Goal: Transaction & Acquisition: Subscribe to service/newsletter

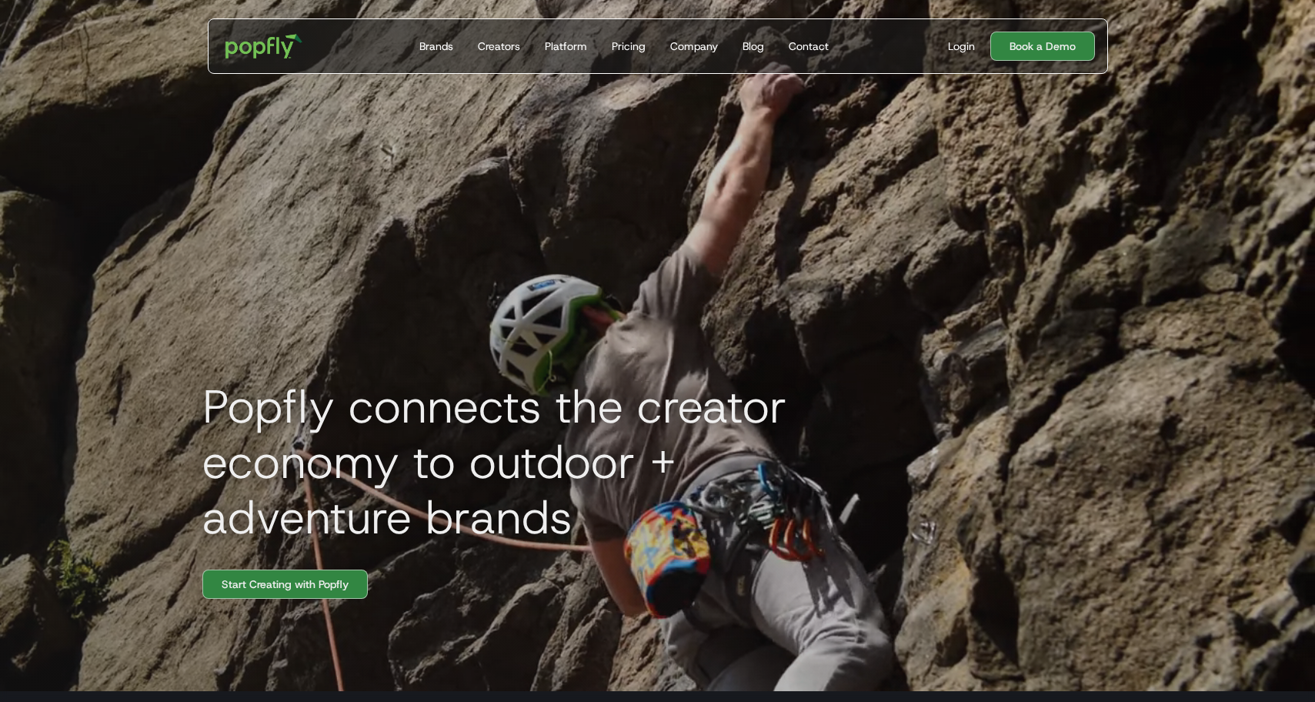
click at [822, 422] on h1 "Popfly connects the creator economy to outdoor + adventure brands" at bounding box center [536, 462] width 692 height 166
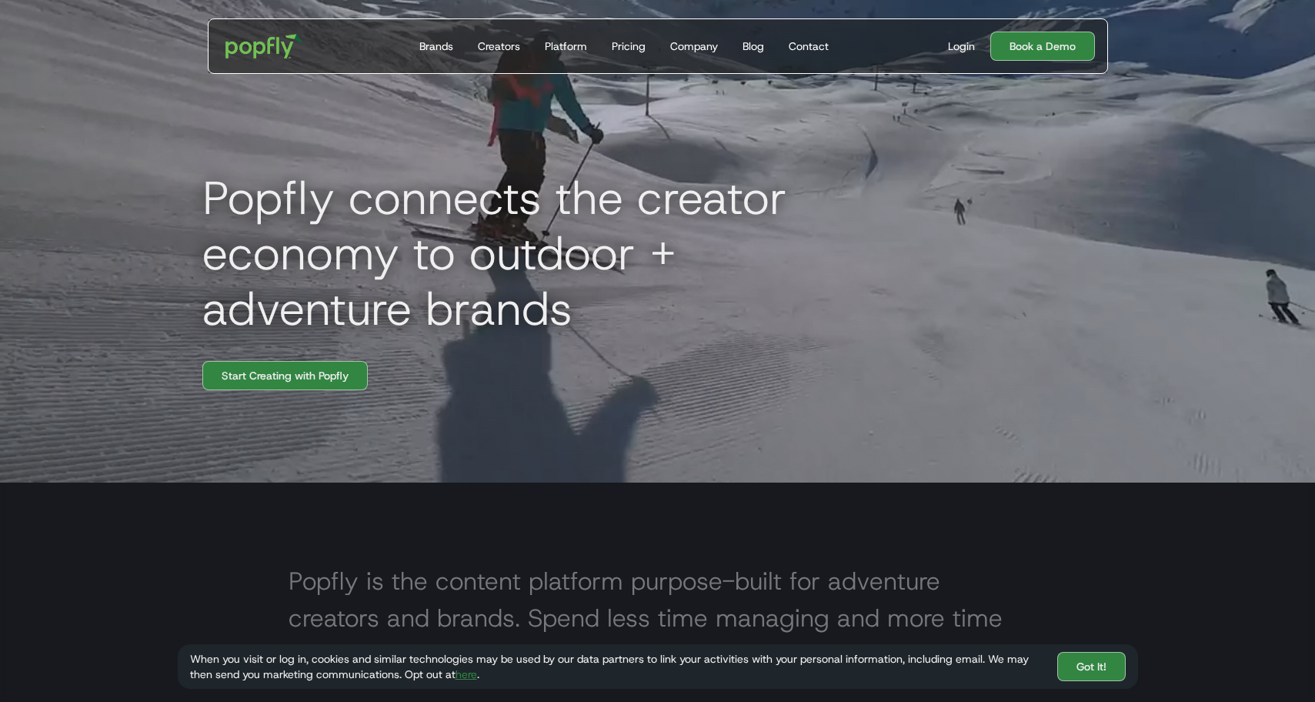
scroll to position [214, 0]
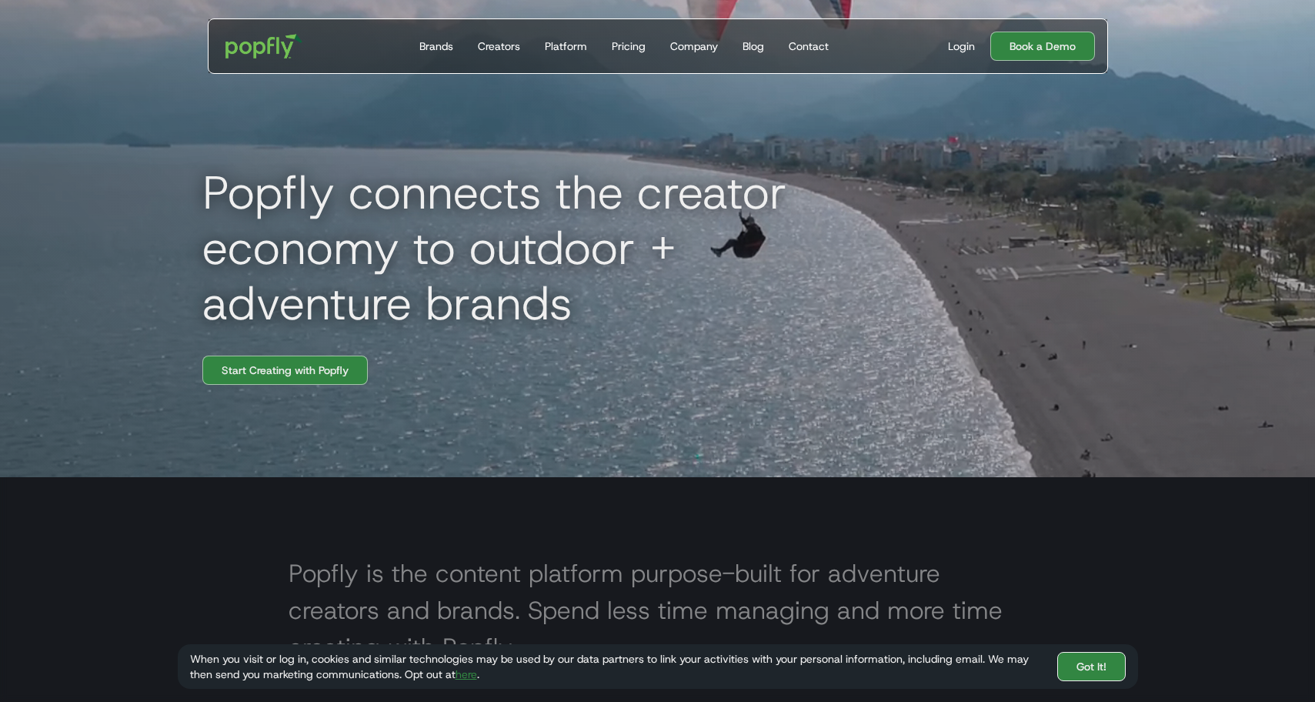
click at [1095, 659] on link "Got It!" at bounding box center [1091, 666] width 68 height 29
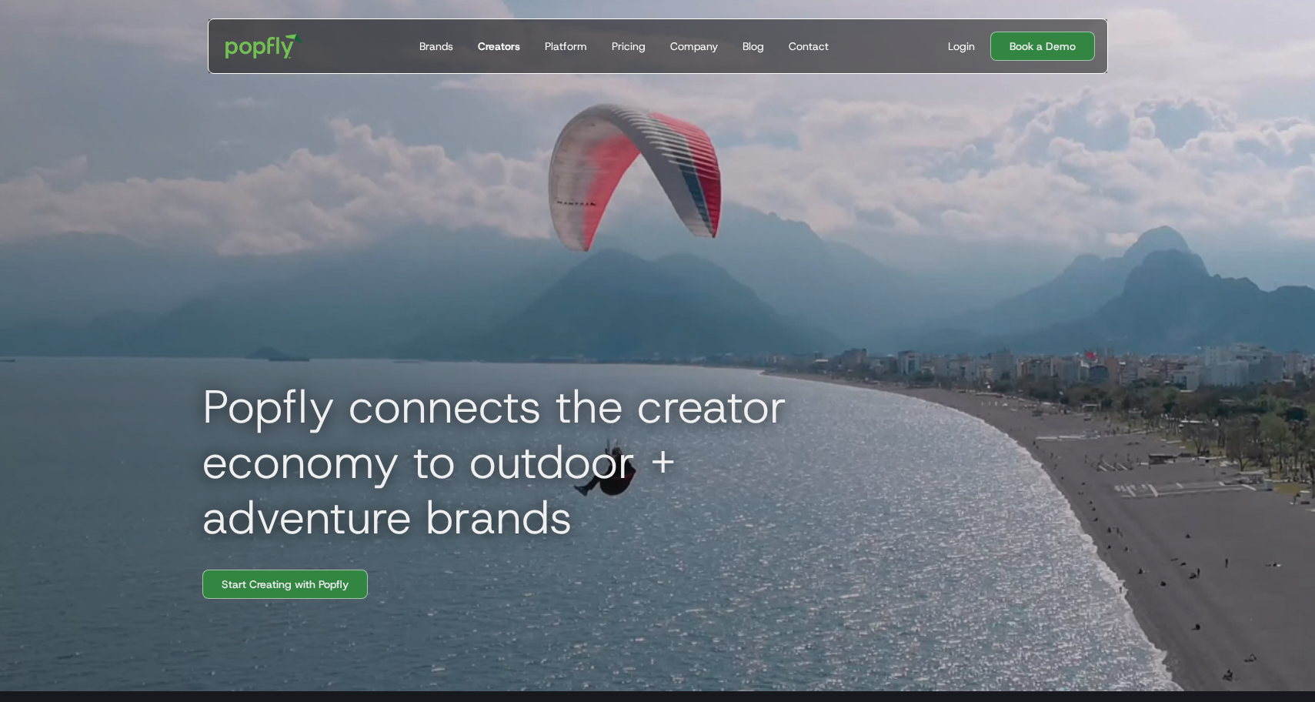
scroll to position [0, 0]
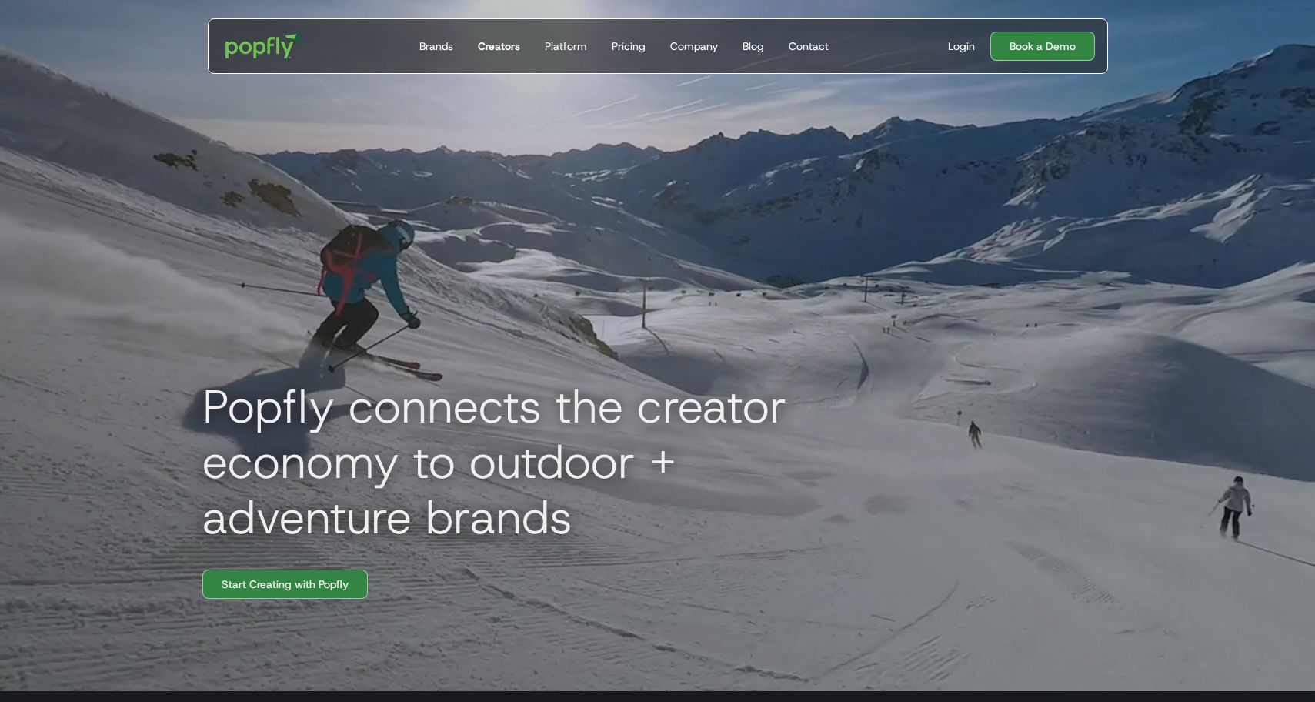
click at [499, 54] on link "Creators" at bounding box center [499, 46] width 55 height 54
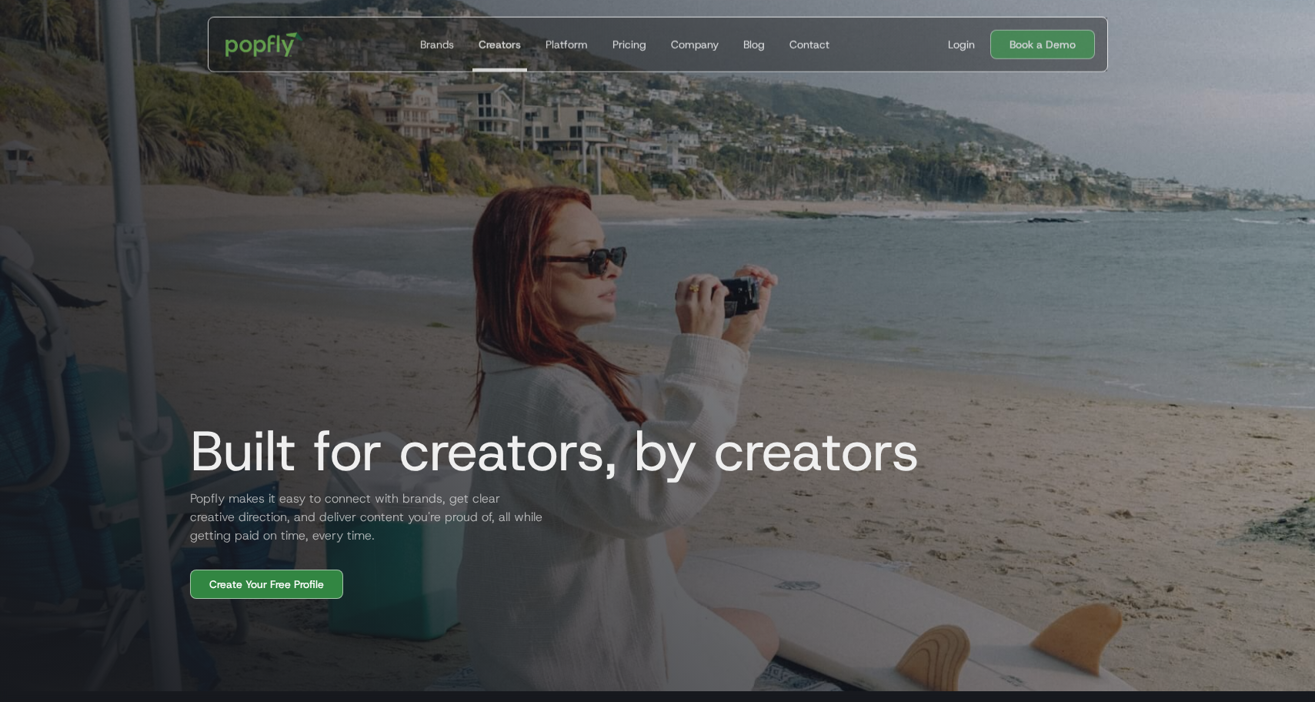
click at [95, 435] on div at bounding box center [657, 340] width 1315 height 702
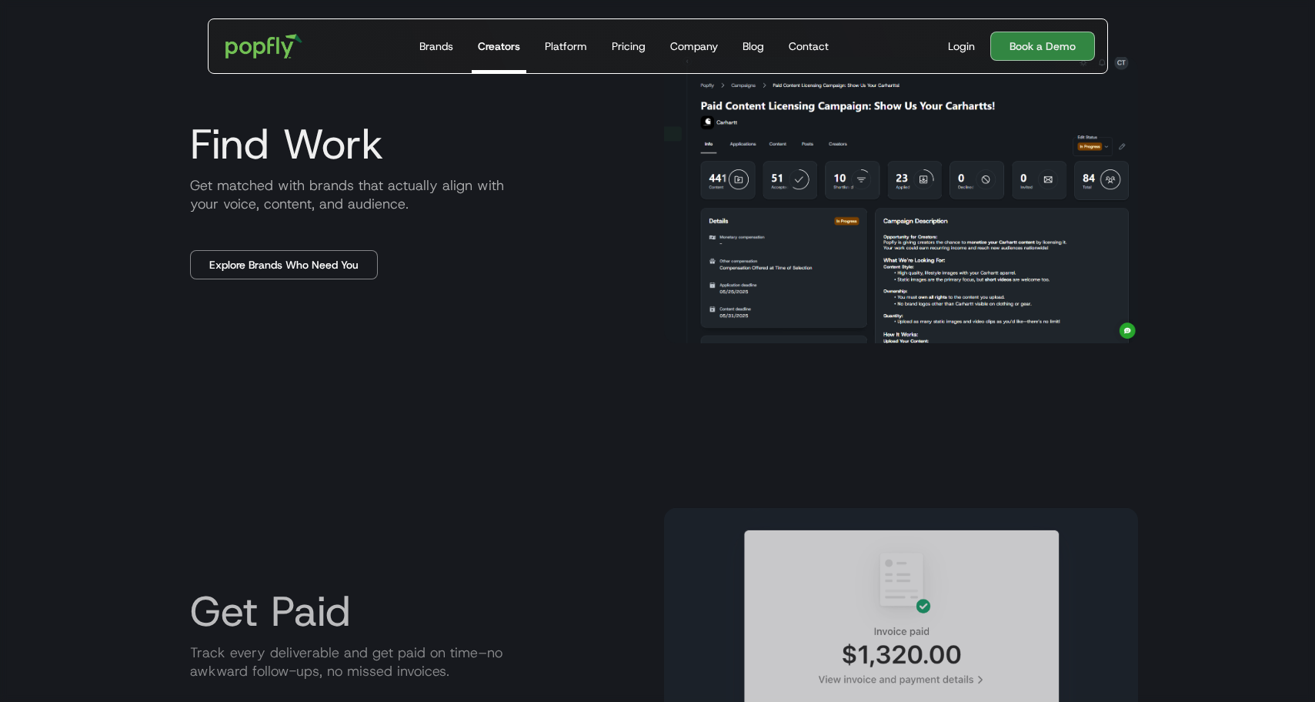
scroll to position [1305, 0]
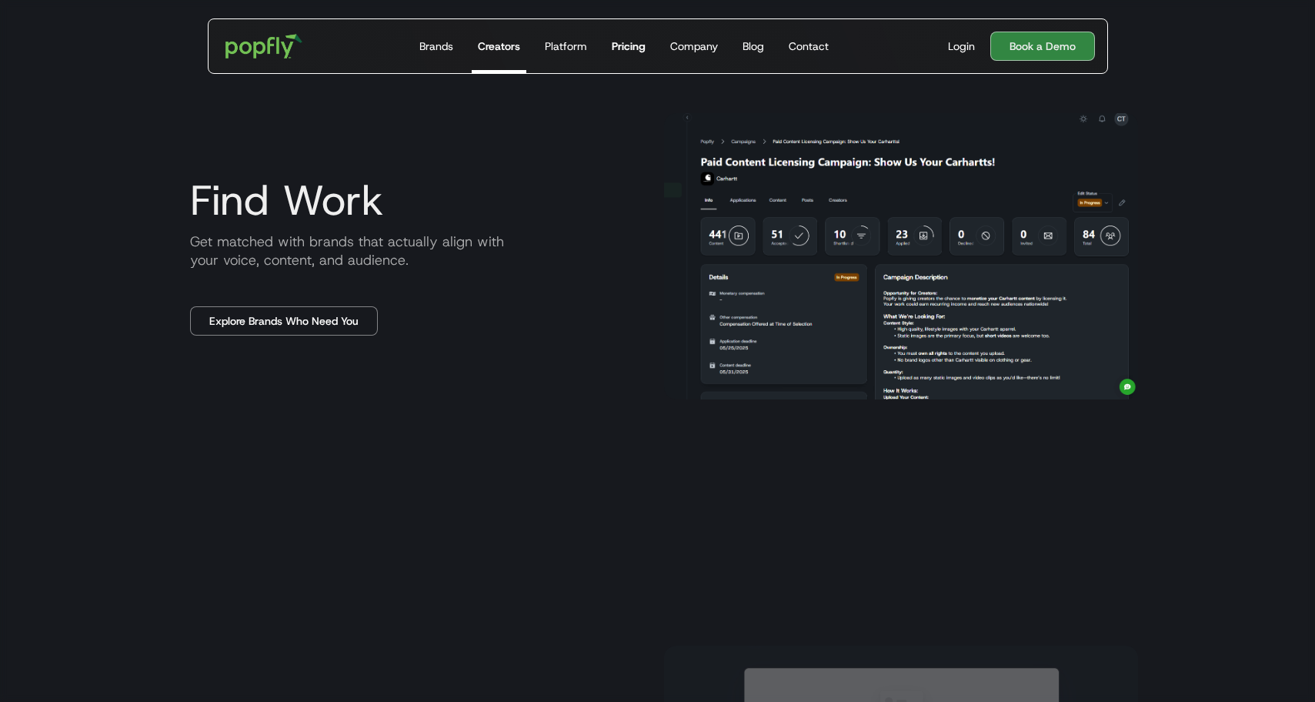
click at [628, 45] on div "Pricing" at bounding box center [629, 45] width 34 height 15
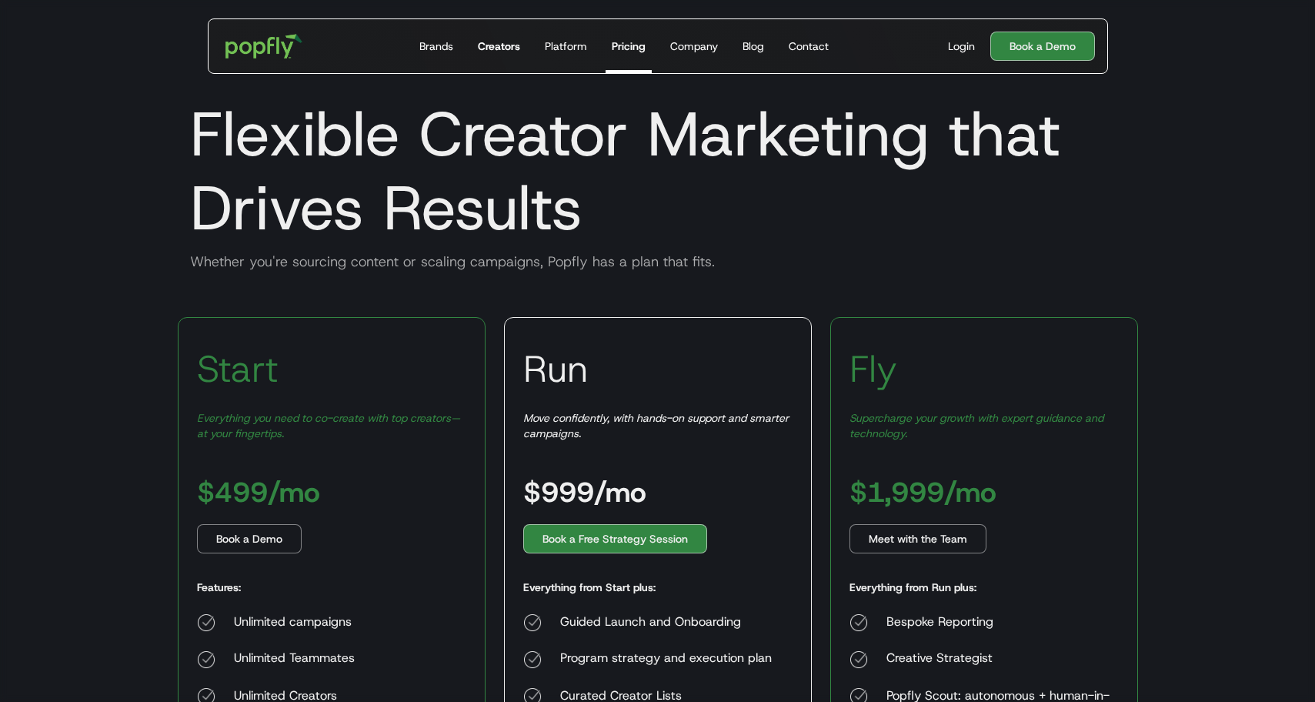
click at [498, 48] on div "Creators" at bounding box center [499, 45] width 42 height 15
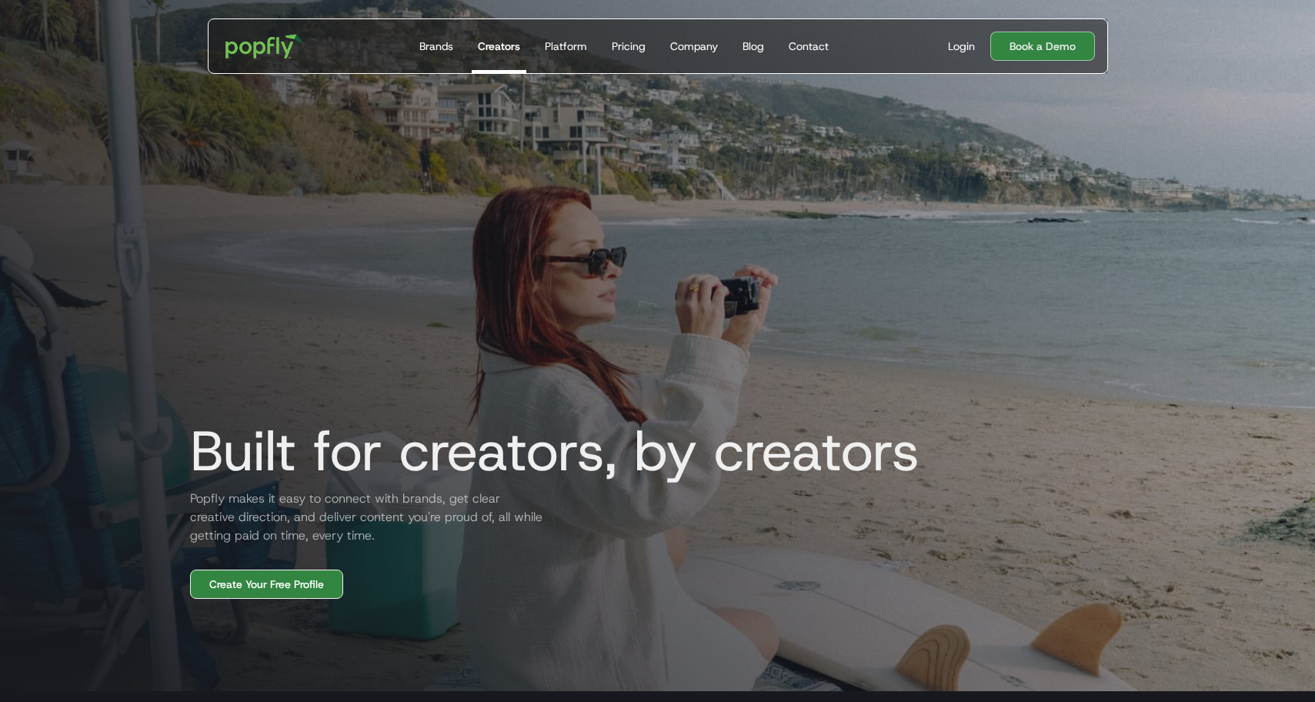
click at [252, 585] on link "Create Your Free Profile" at bounding box center [266, 583] width 153 height 29
